Goal: Task Accomplishment & Management: Complete application form

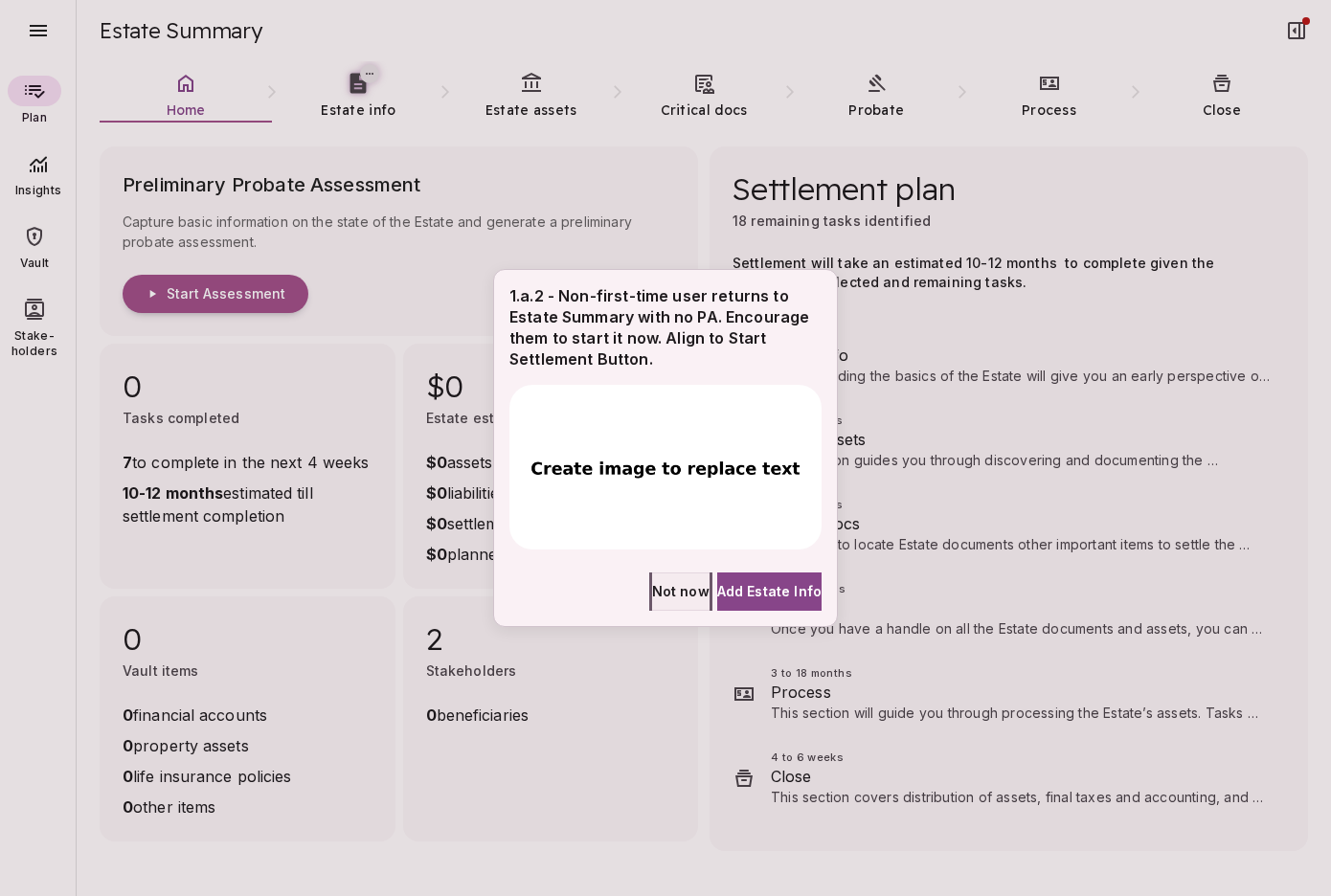
click at [652, 591] on span "Not now" at bounding box center [681, 591] width 58 height 20
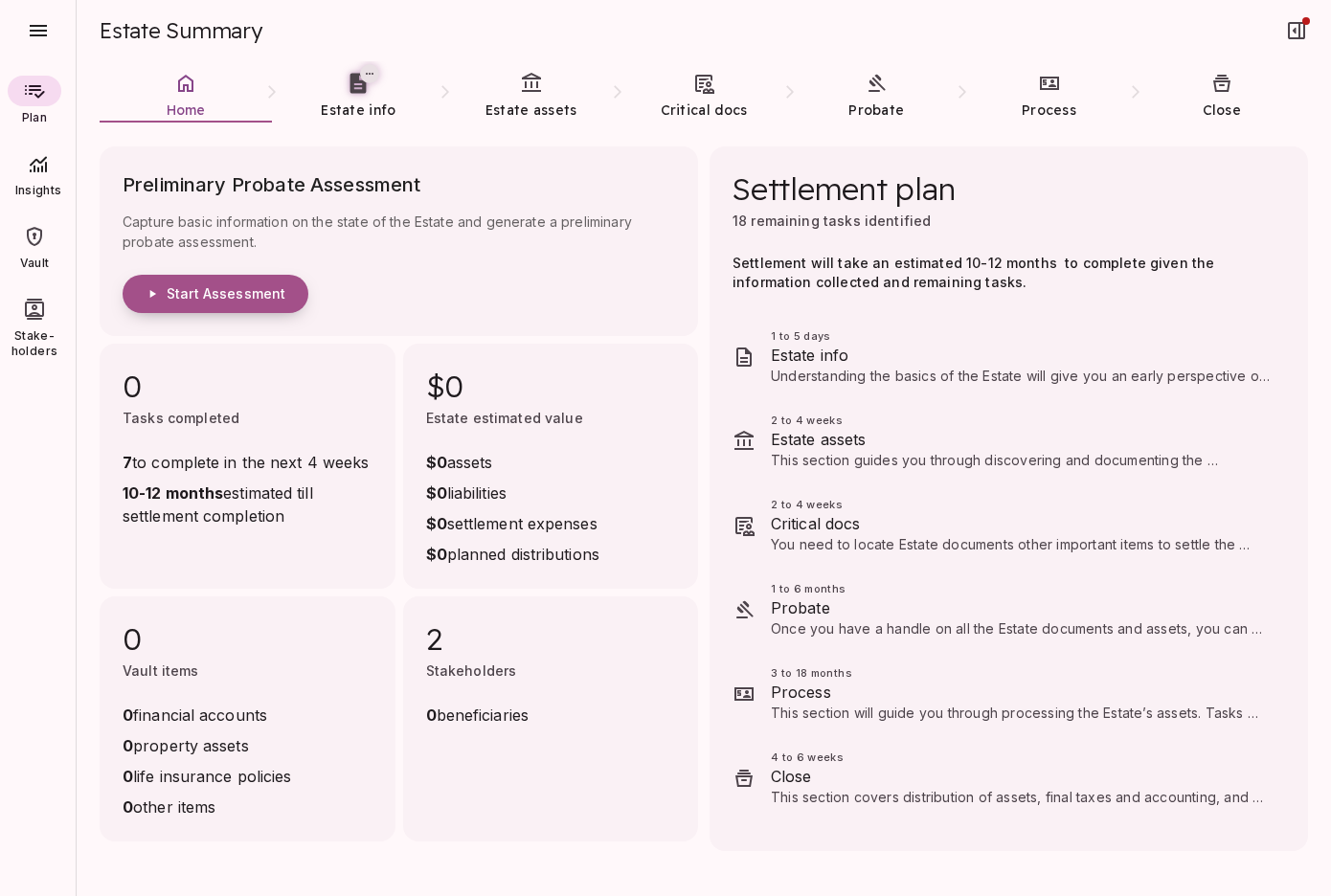
click at [251, 294] on span "Start Assessment" at bounding box center [227, 294] width 119 height 18
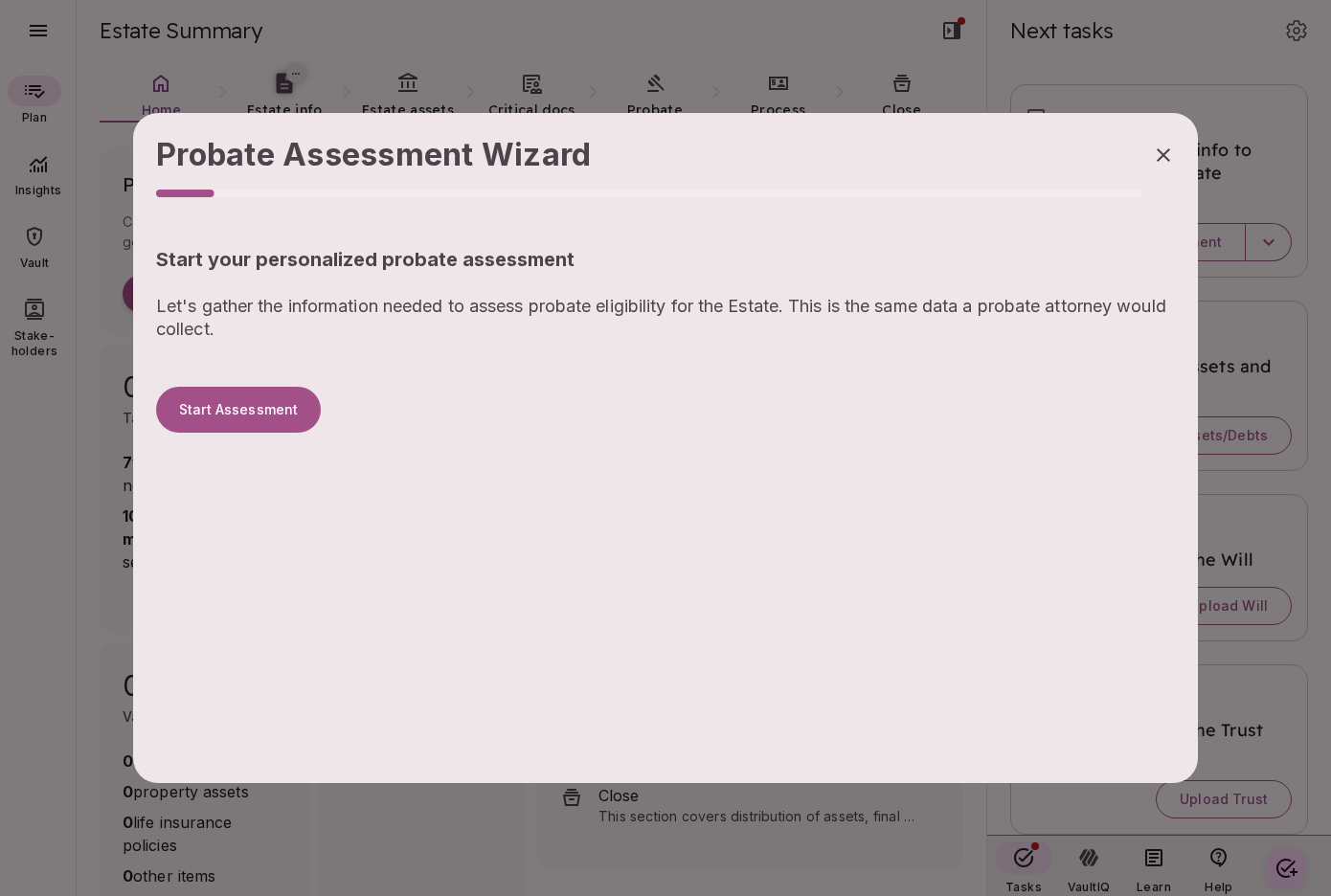
click at [801, 478] on div "Probate Assessment Wizard Start your personalized probate assessment Let's gath…" at bounding box center [665, 448] width 1065 height 671
click at [914, 559] on div "Probate Assessment Wizard Start your personalized probate assessment Let's gath…" at bounding box center [665, 448] width 1065 height 671
click at [255, 408] on button "Start Assessment" at bounding box center [238, 409] width 165 height 46
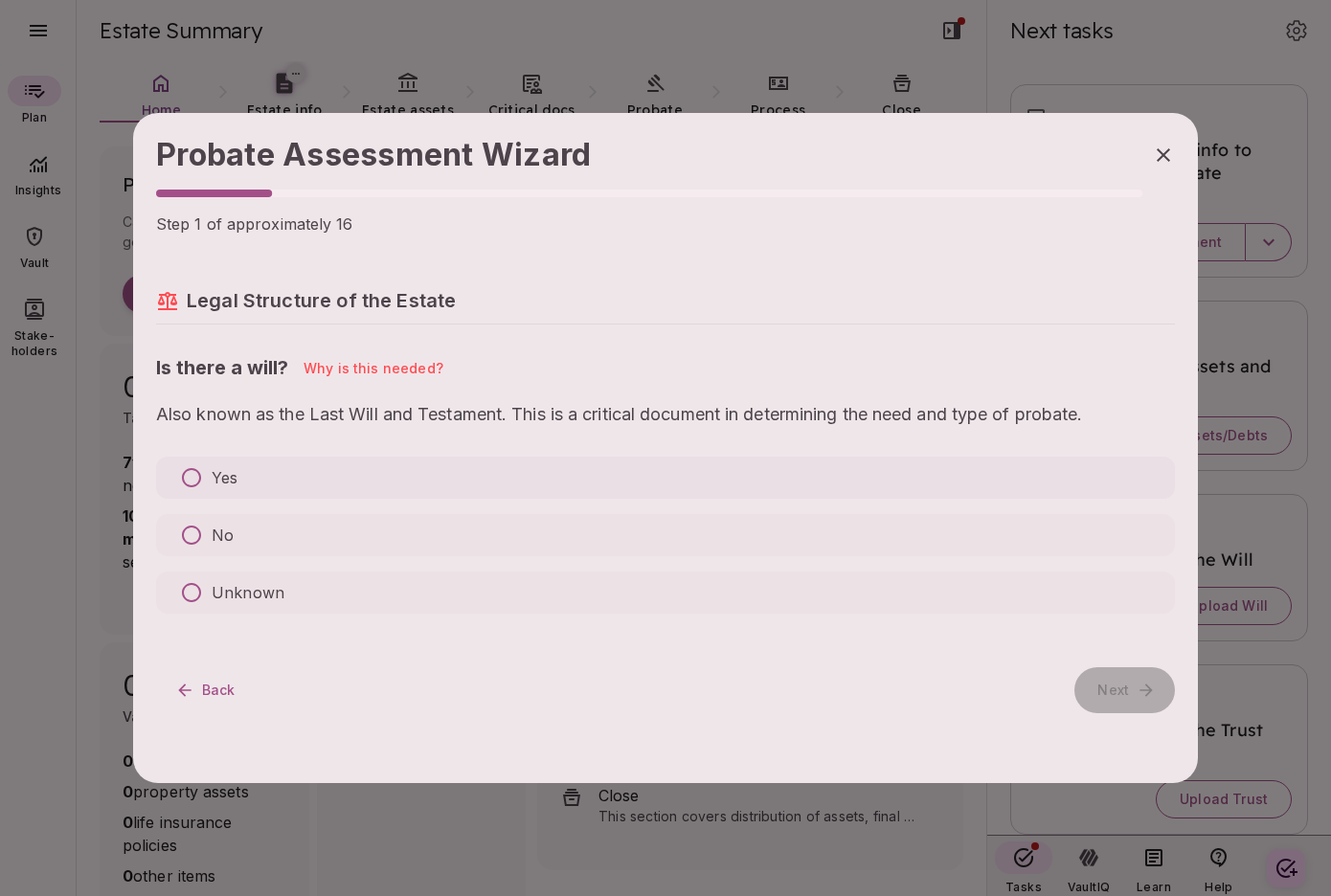
click at [220, 479] on p "Yes" at bounding box center [225, 478] width 25 height 23
click at [217, 533] on p "No" at bounding box center [223, 536] width 22 height 23
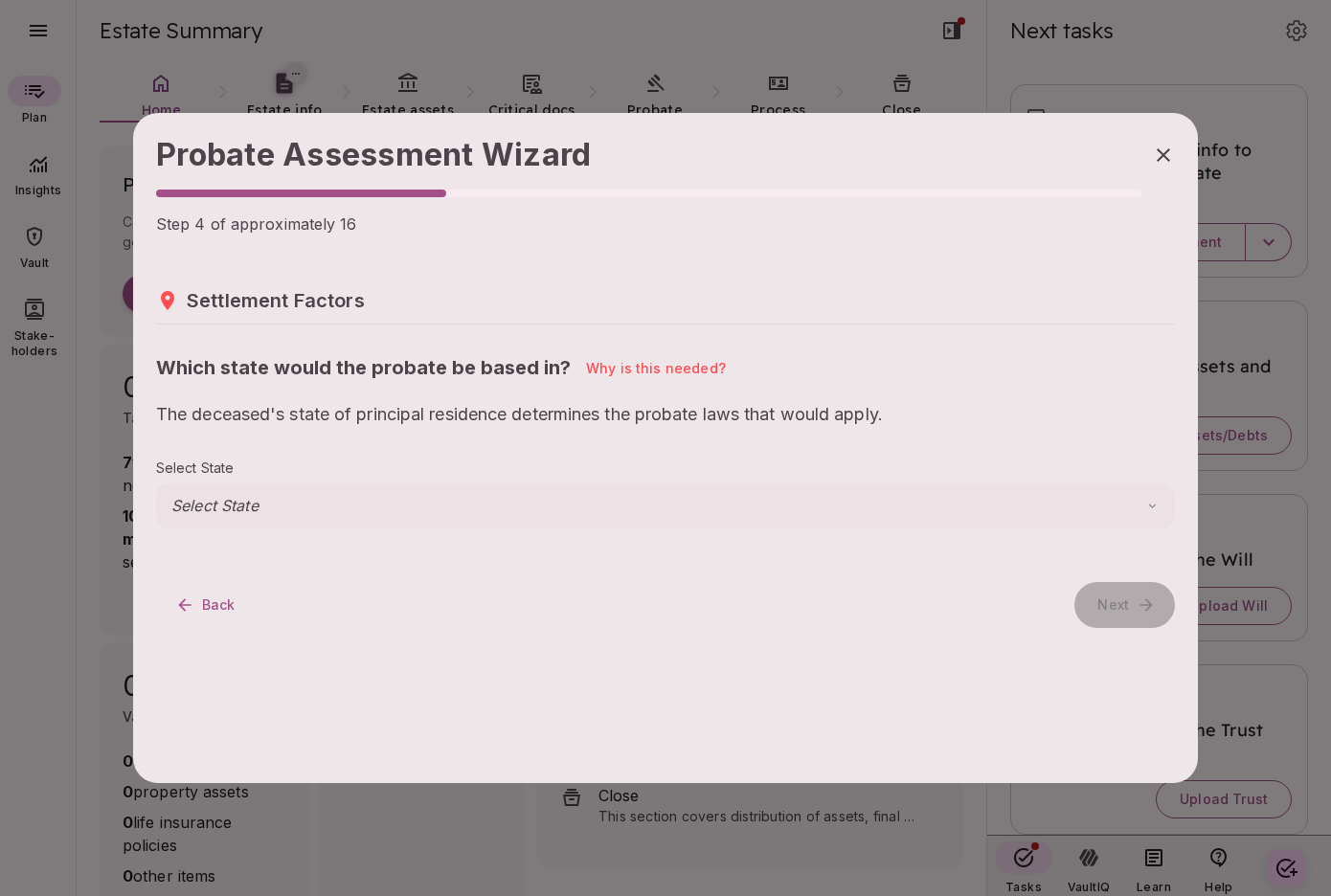
click at [1149, 509] on icon at bounding box center [1152, 506] width 7 height 5
click at [241, 521] on input at bounding box center [666, 519] width 1019 height 20
click at [251, 528] on fieldset "​" at bounding box center [666, 503] width 1019 height 50
click at [215, 486] on body "Plan Insights Vault Stake-holders Estate Summary Home Estate info Estate assets…" at bounding box center [665, 448] width 1331 height 896
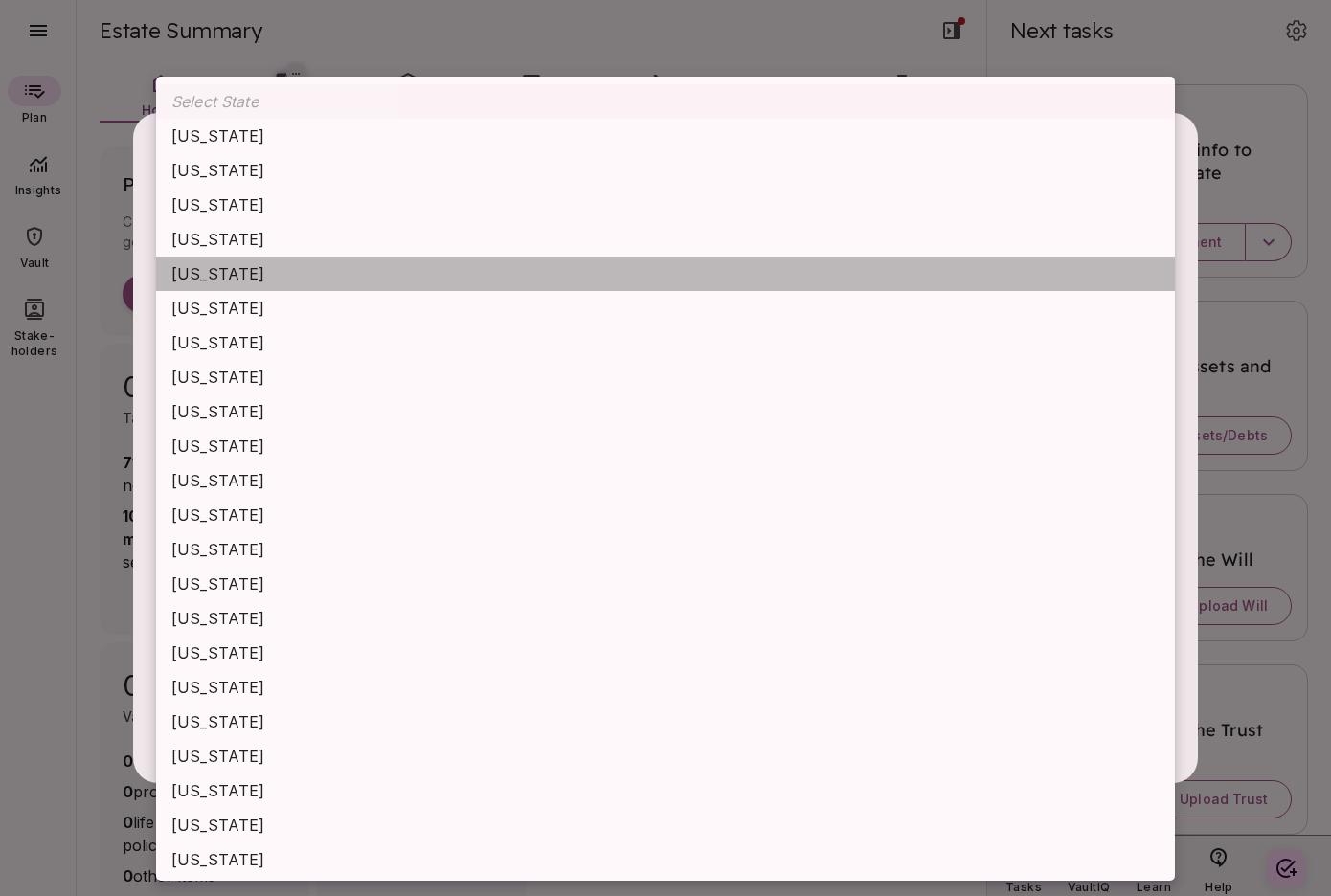
click at [247, 274] on li "[US_STATE]" at bounding box center [666, 273] width 1019 height 34
type input "**********"
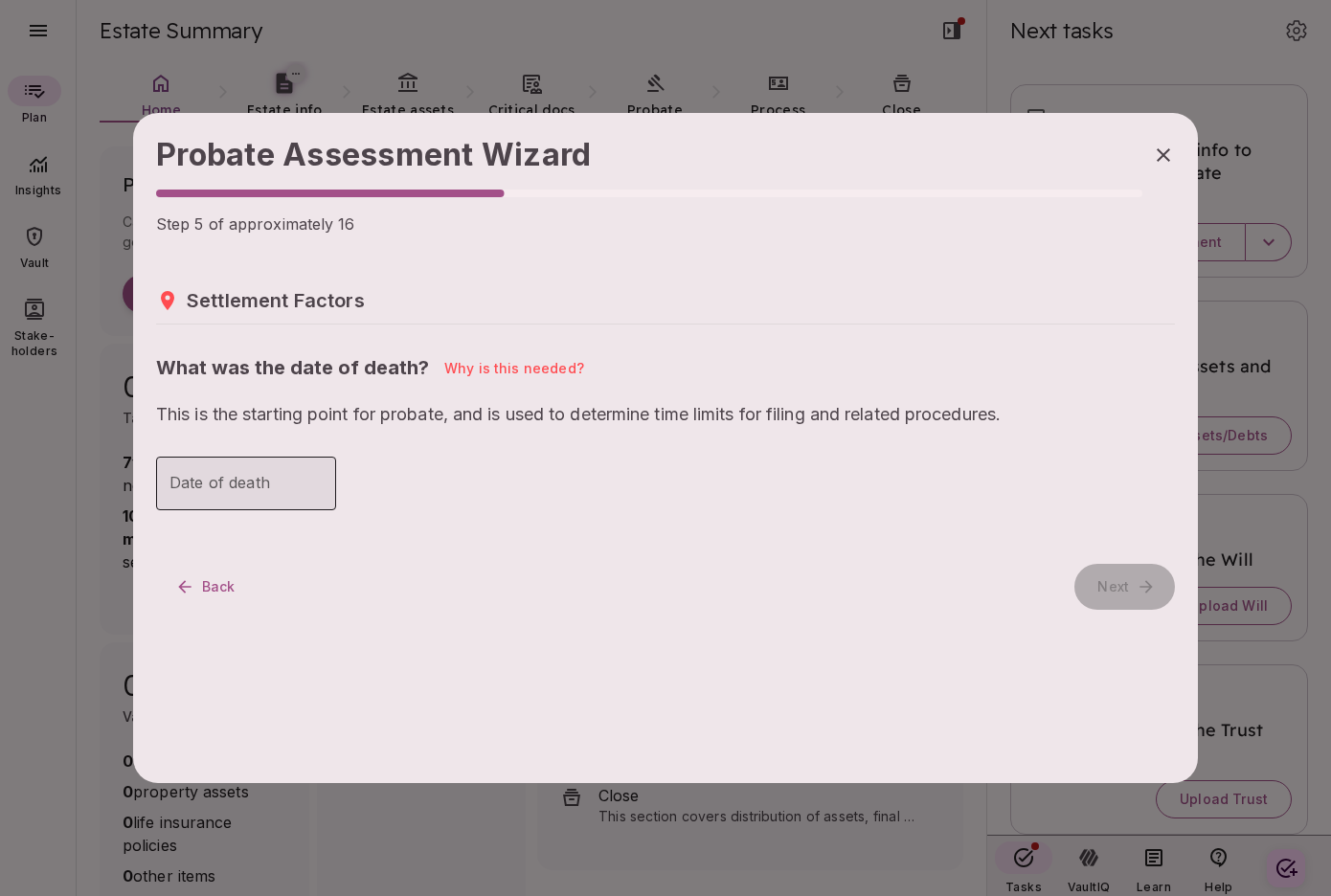
click at [245, 489] on input "Date of death" at bounding box center [246, 483] width 180 height 54
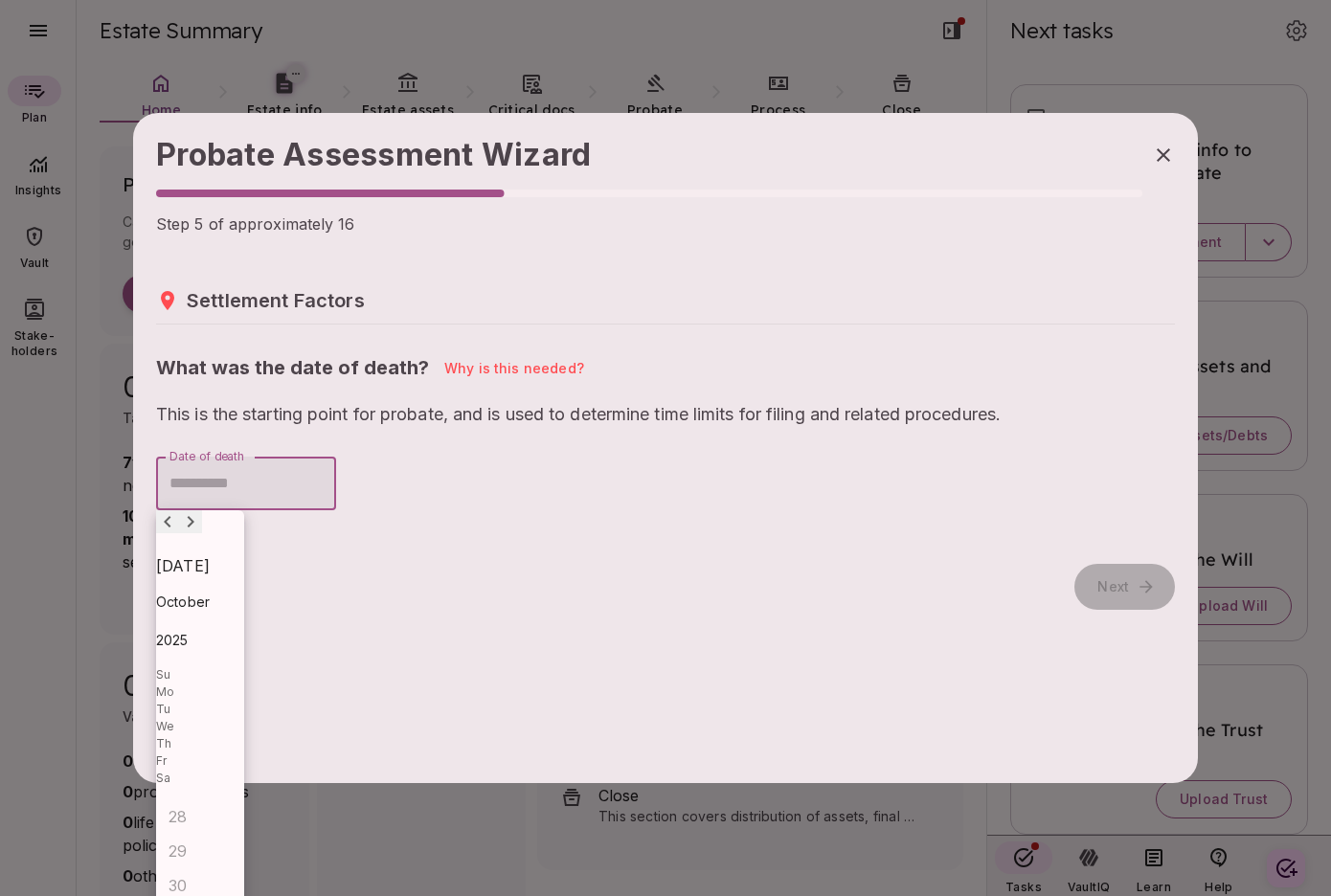
type input "**********"
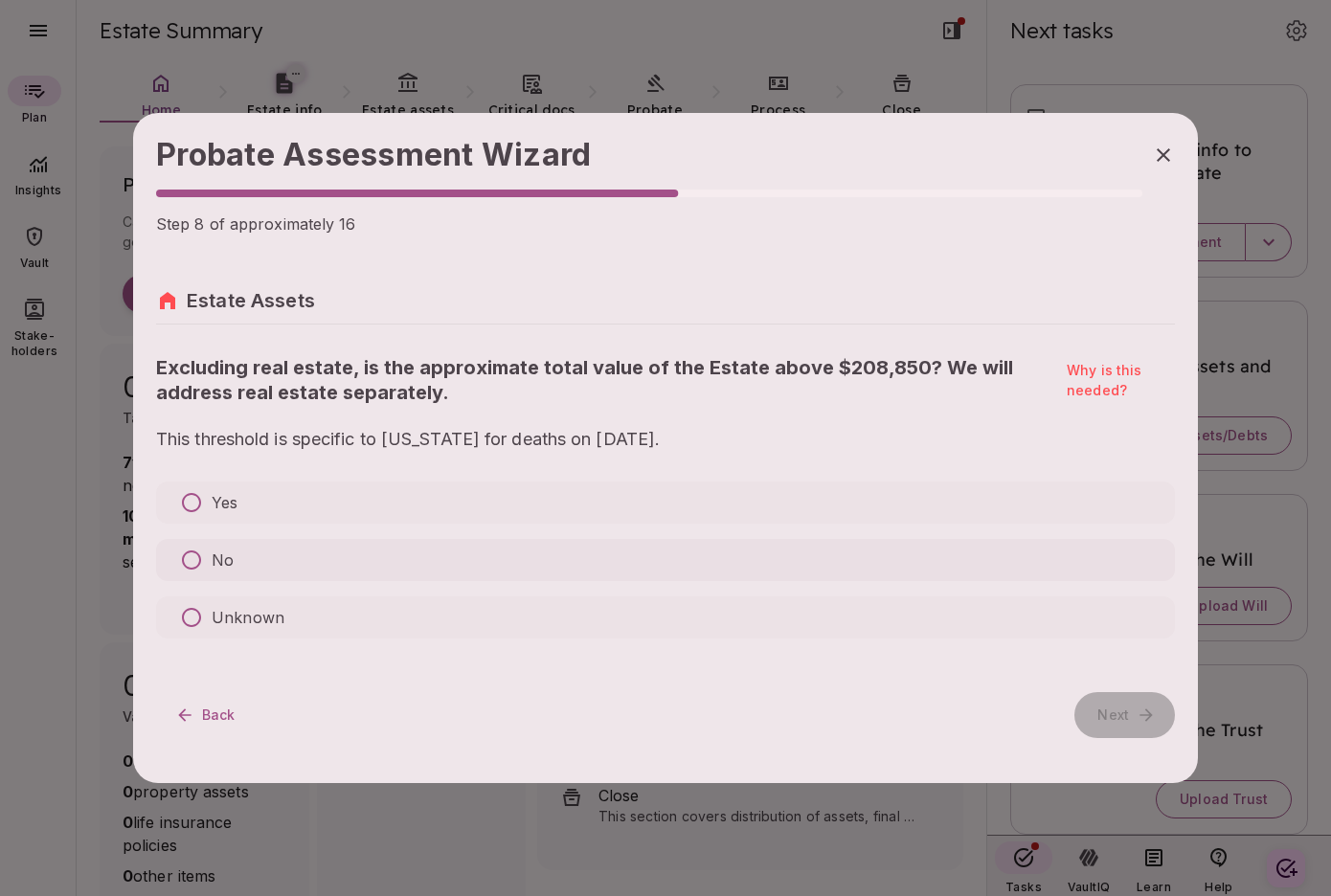
click at [222, 559] on p "No" at bounding box center [223, 560] width 22 height 23
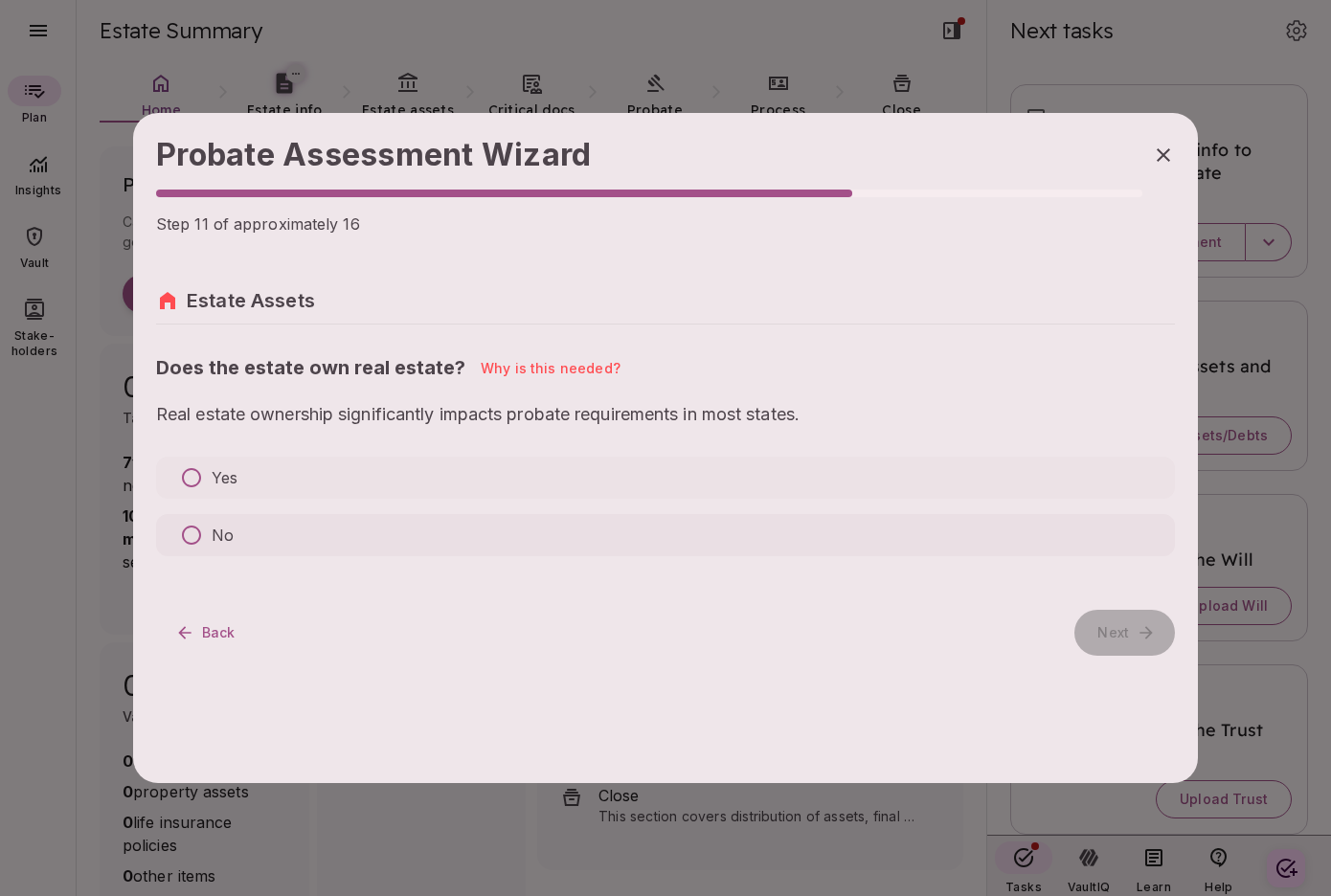
click at [221, 531] on p "No" at bounding box center [223, 536] width 22 height 23
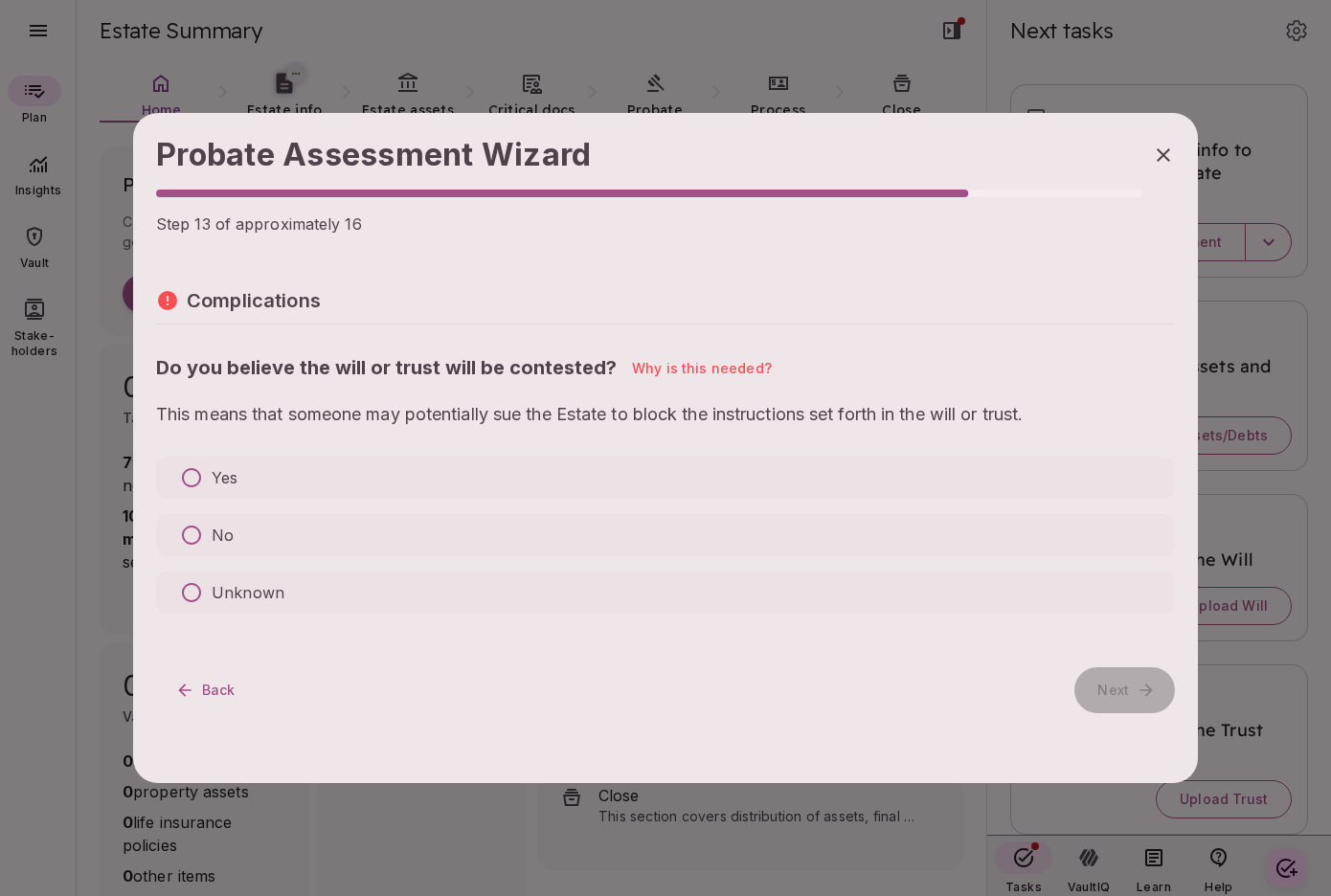
click at [221, 531] on p "No" at bounding box center [223, 536] width 22 height 23
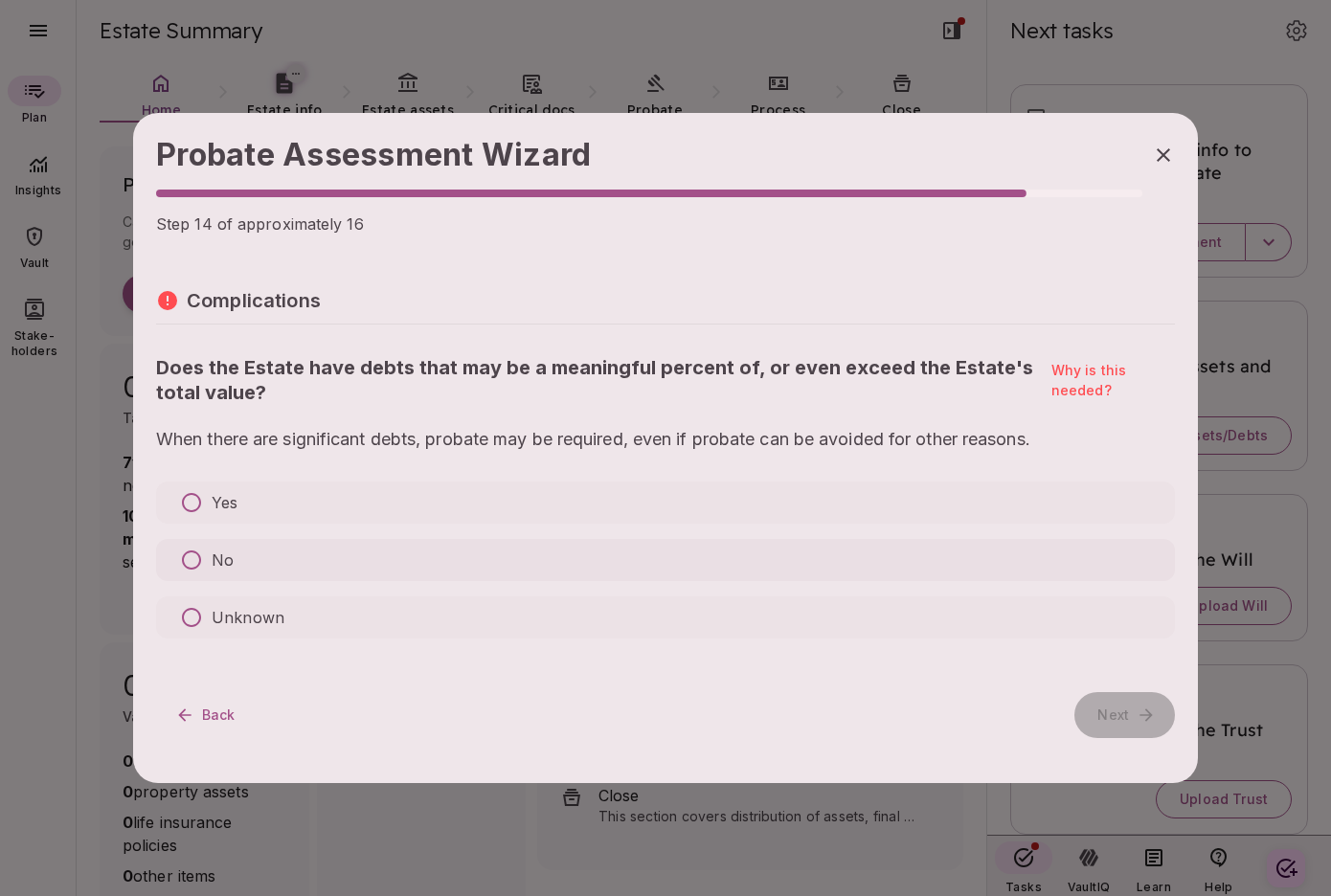
click at [225, 564] on p "No" at bounding box center [223, 560] width 22 height 23
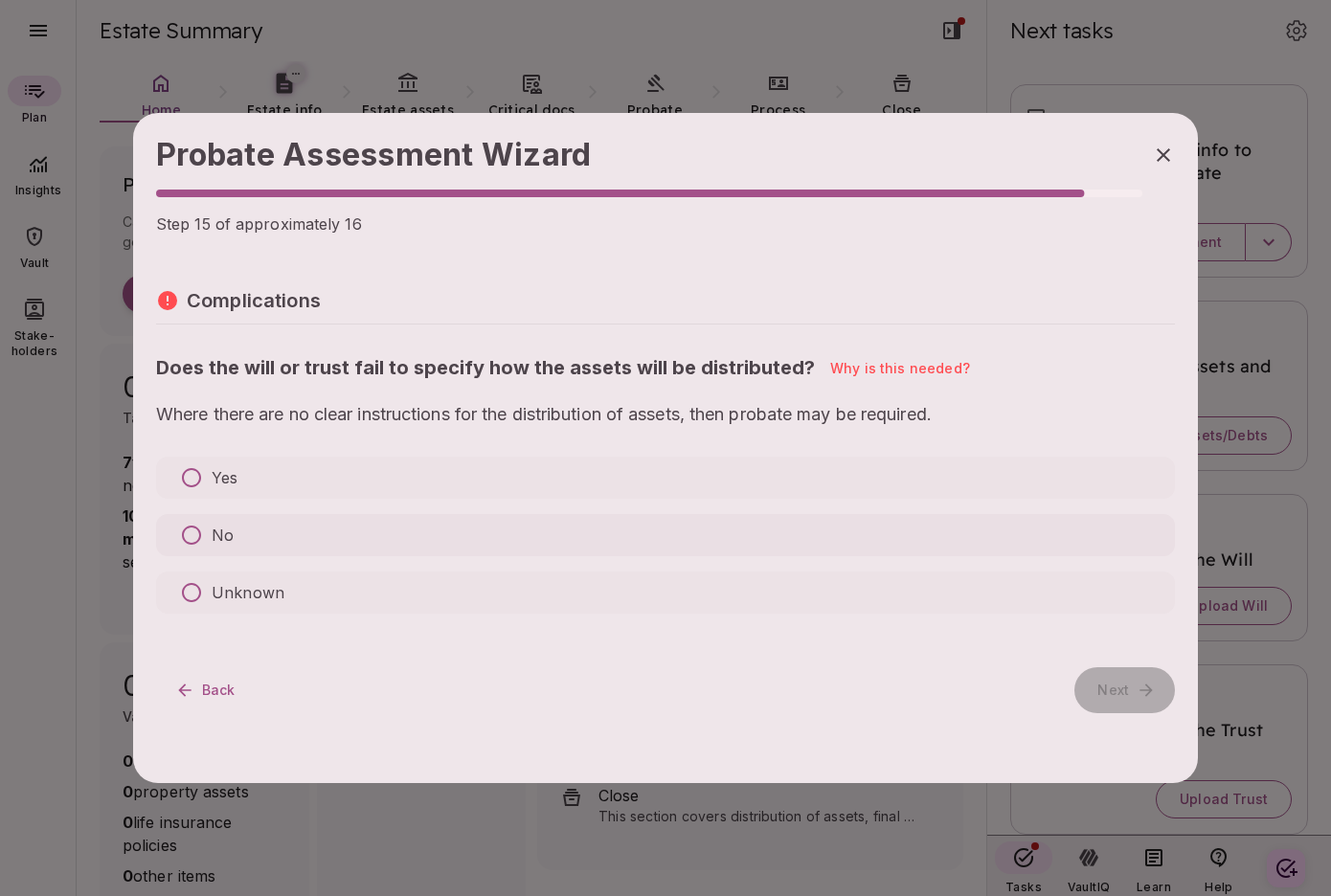
click at [225, 539] on p "No" at bounding box center [223, 536] width 22 height 23
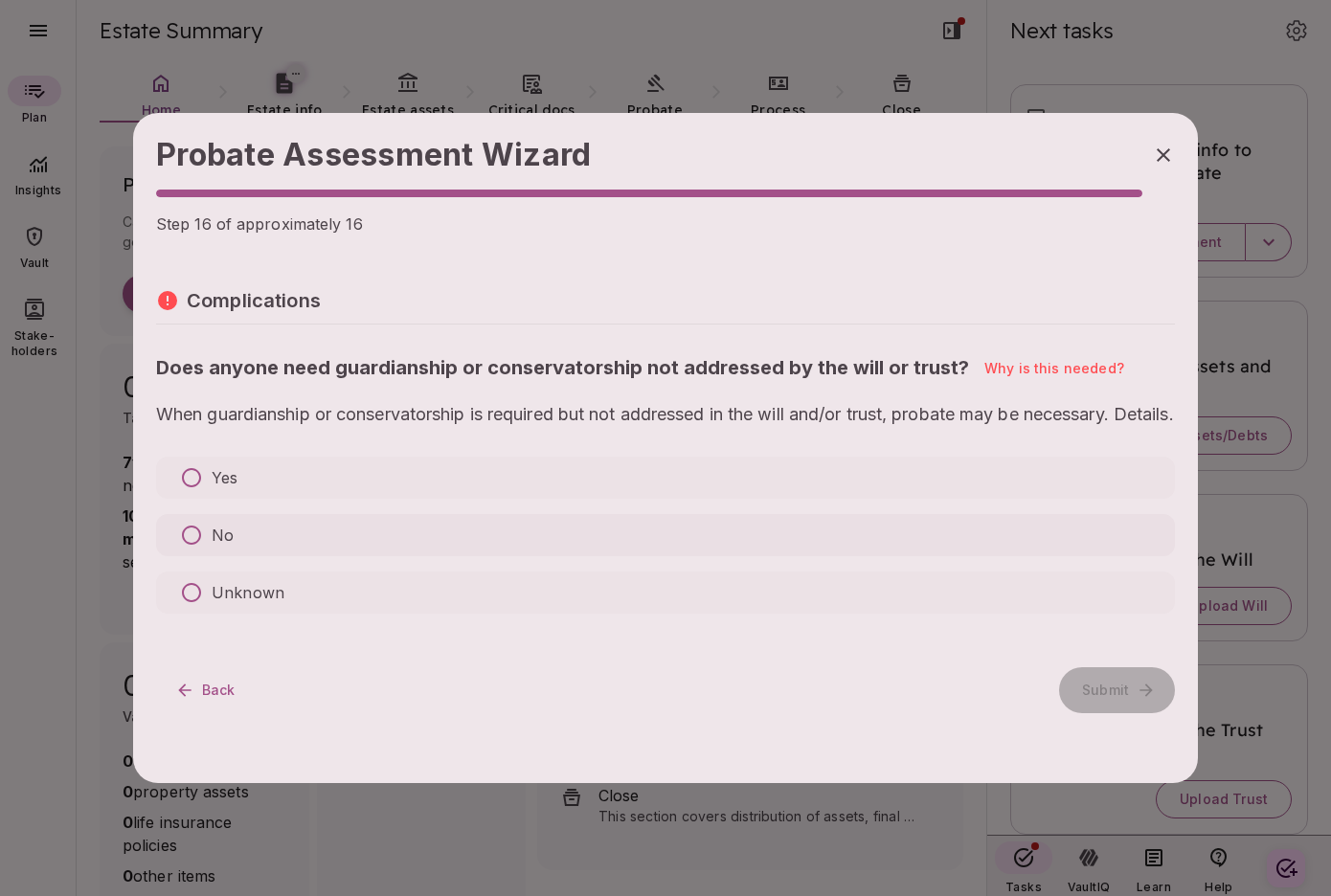
click at [226, 547] on p "No" at bounding box center [223, 536] width 22 height 23
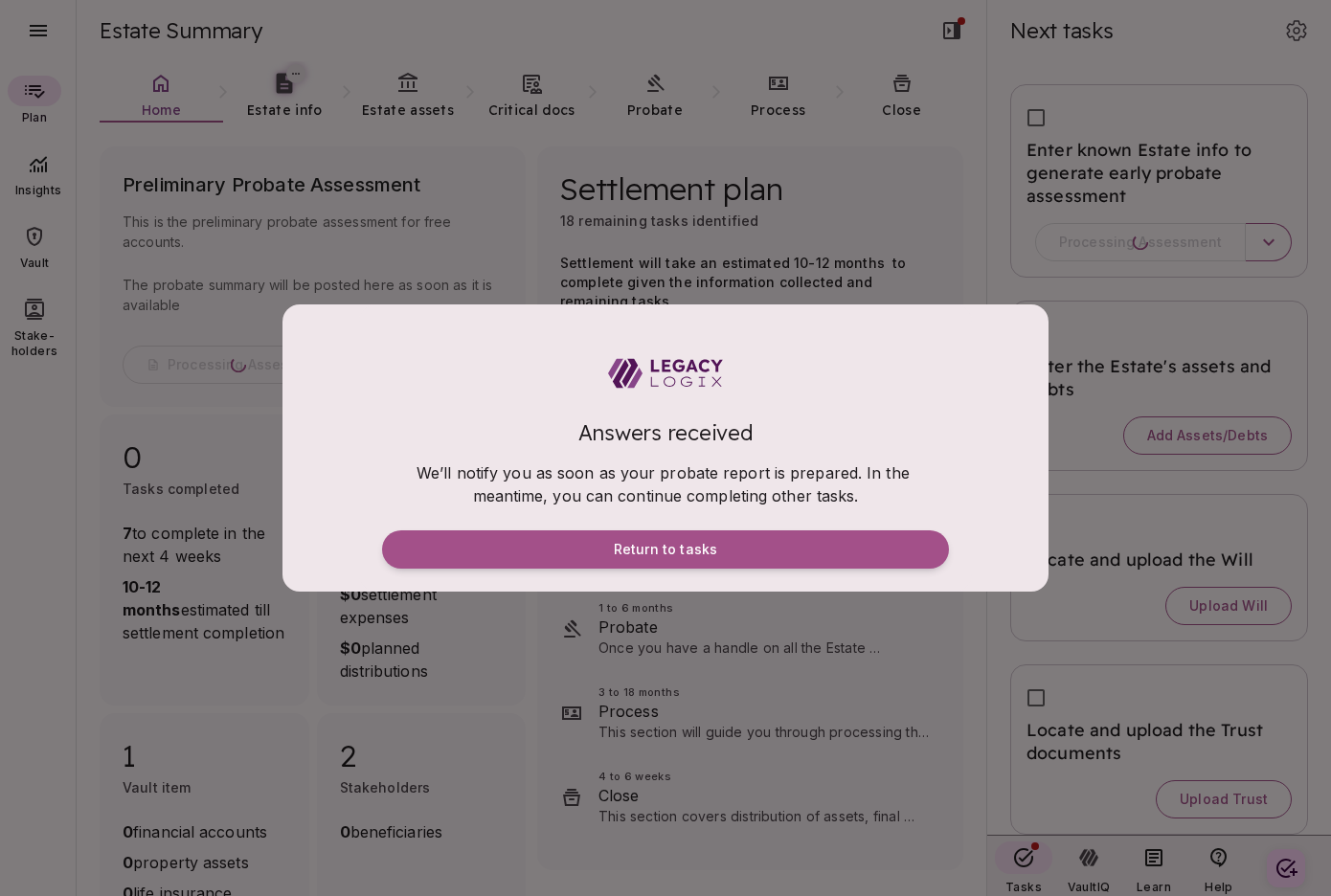
click at [806, 405] on div at bounding box center [665, 373] width 567 height 92
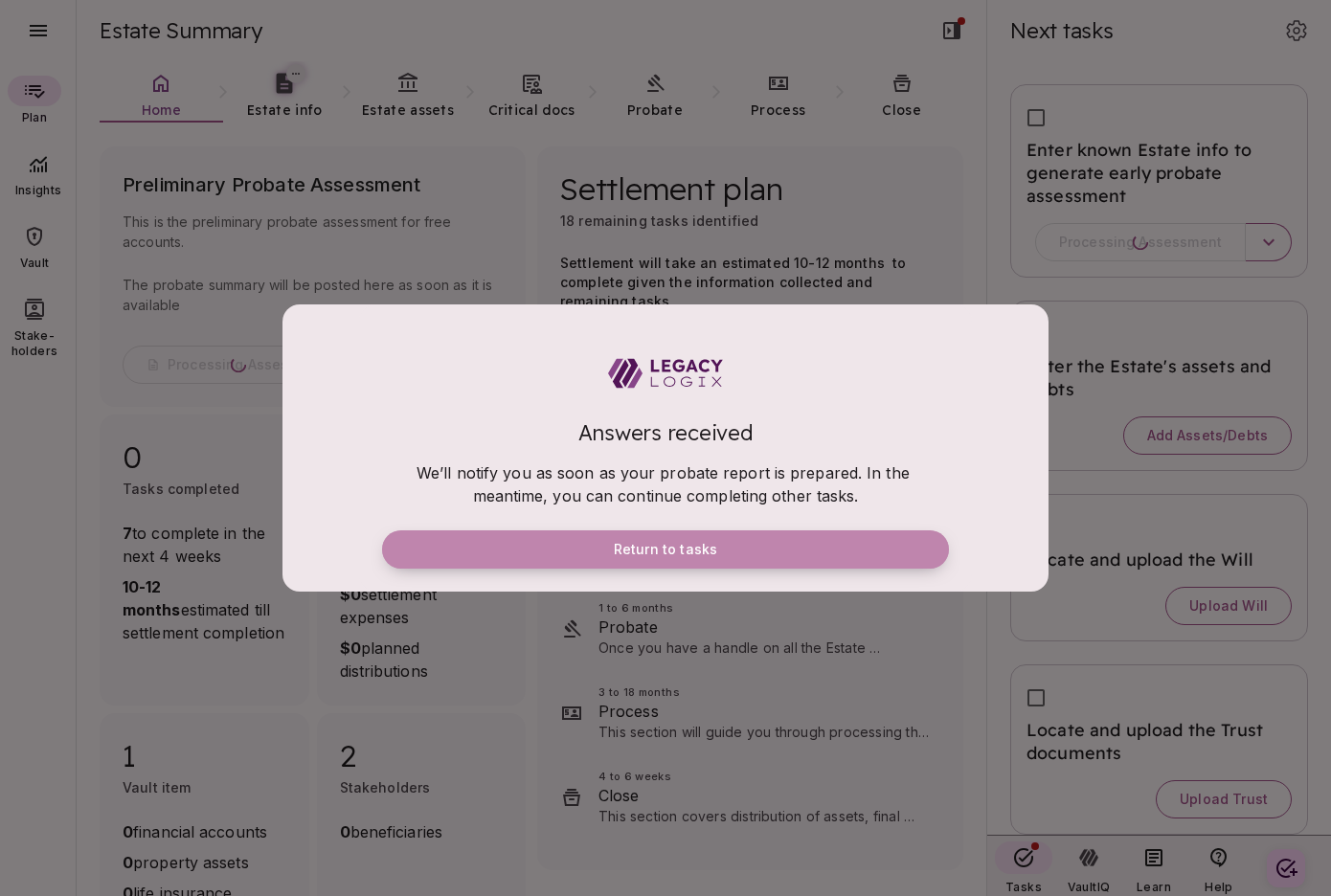
click at [715, 545] on span "Return to tasks" at bounding box center [666, 550] width 104 height 18
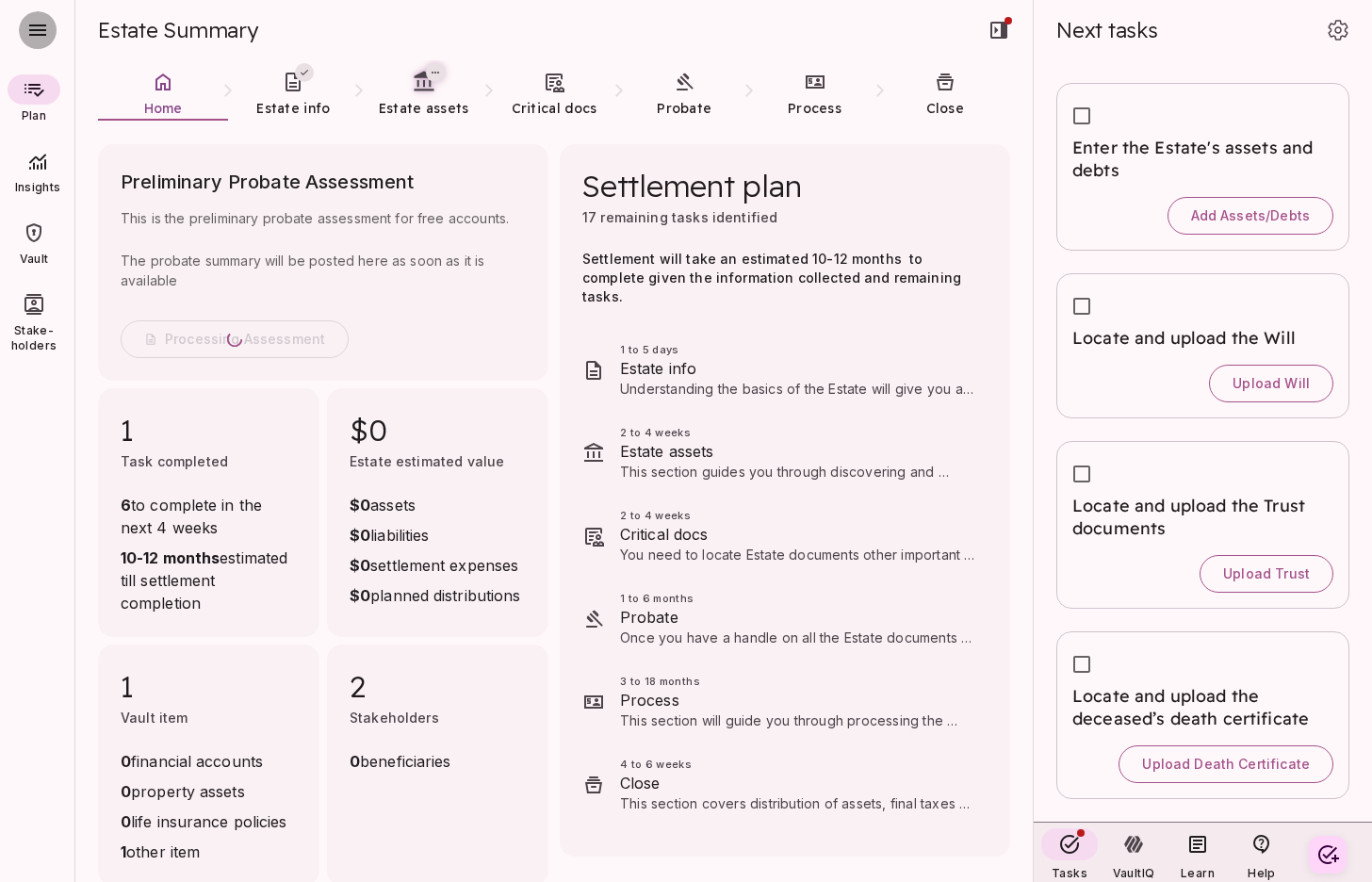
click at [45, 29] on icon "button" at bounding box center [37, 31] width 17 height 12
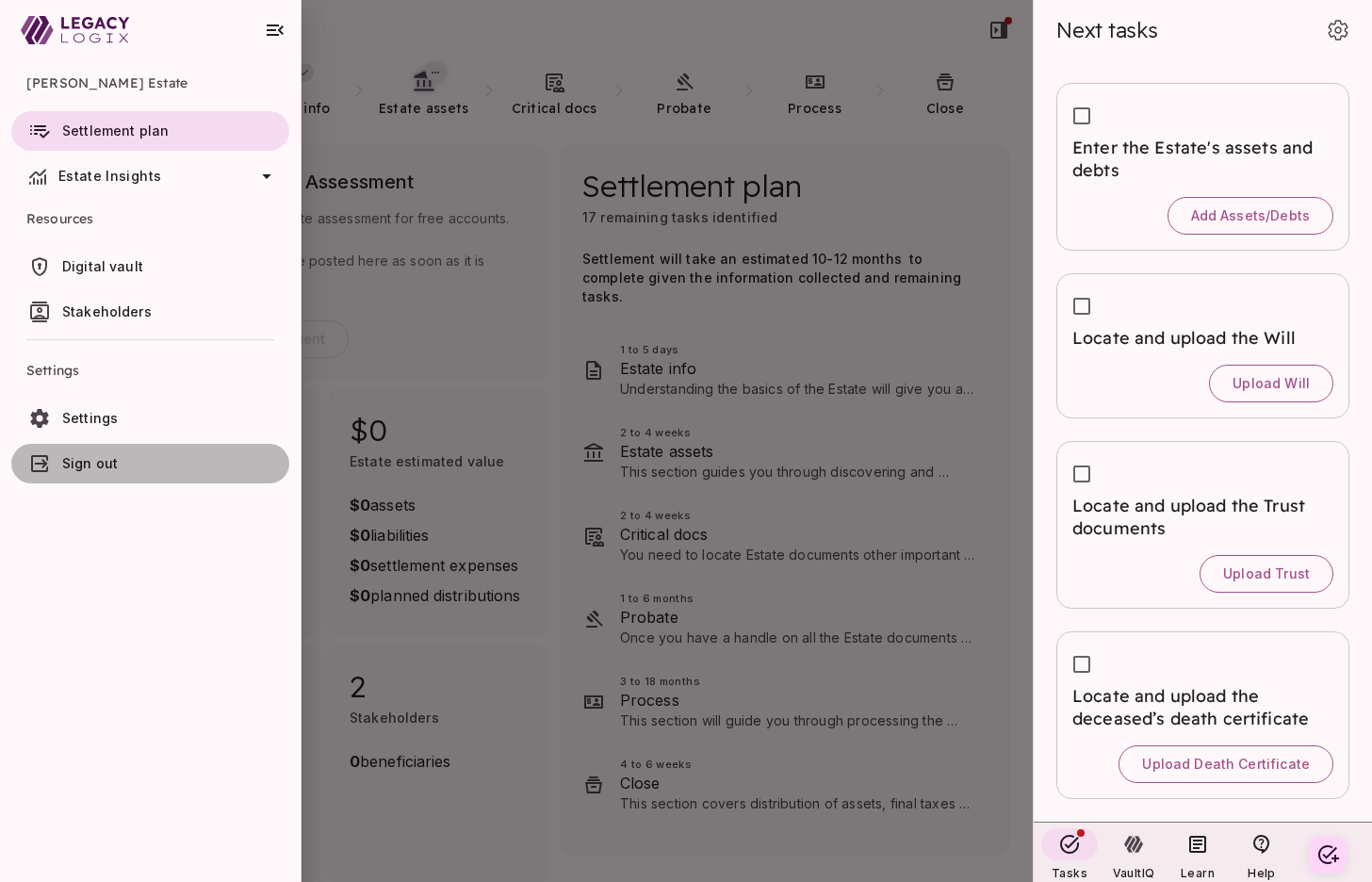
click at [99, 462] on span "Sign out" at bounding box center [90, 463] width 56 height 16
